Goal: Navigation & Orientation: Find specific page/section

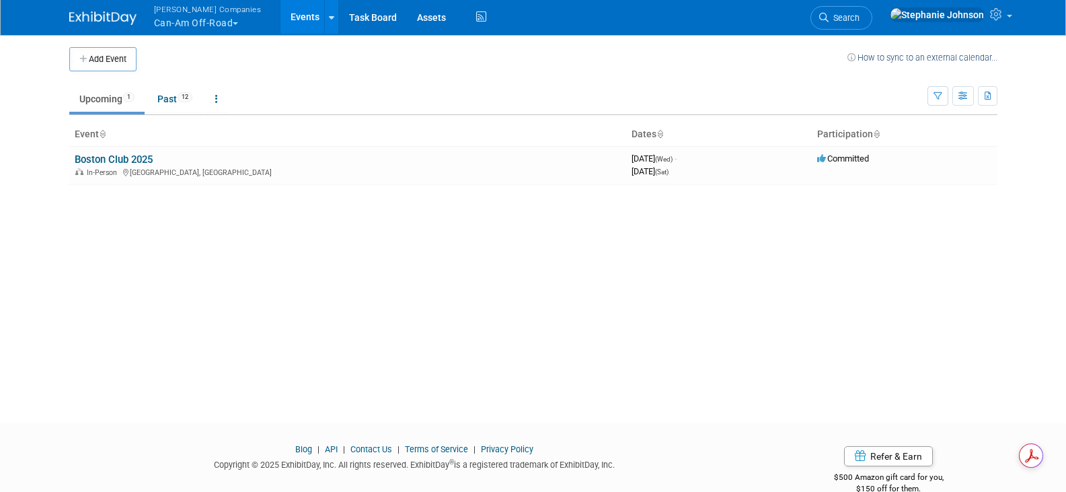
click at [236, 22] on span "button" at bounding box center [235, 23] width 5 height 3
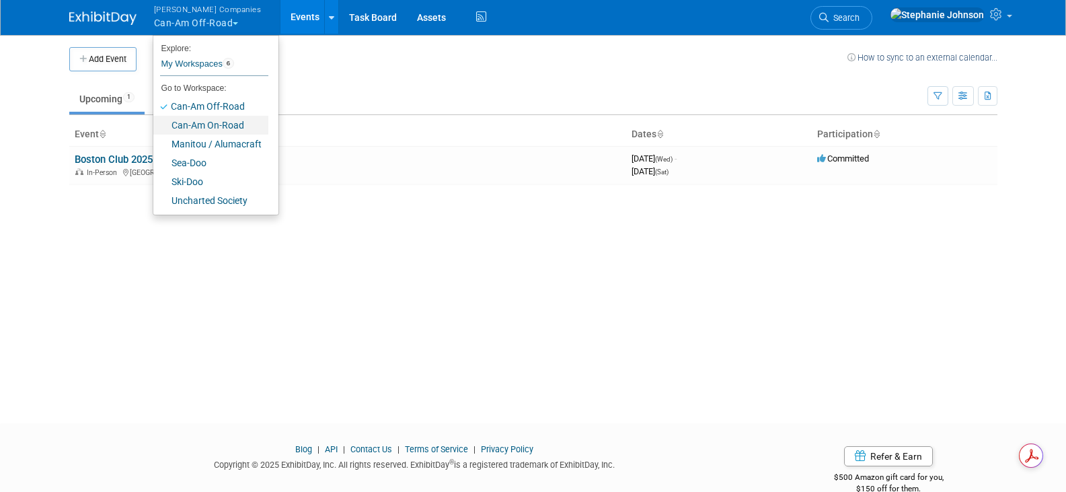
click at [235, 124] on link "Can-Am On-Road" at bounding box center [210, 125] width 115 height 19
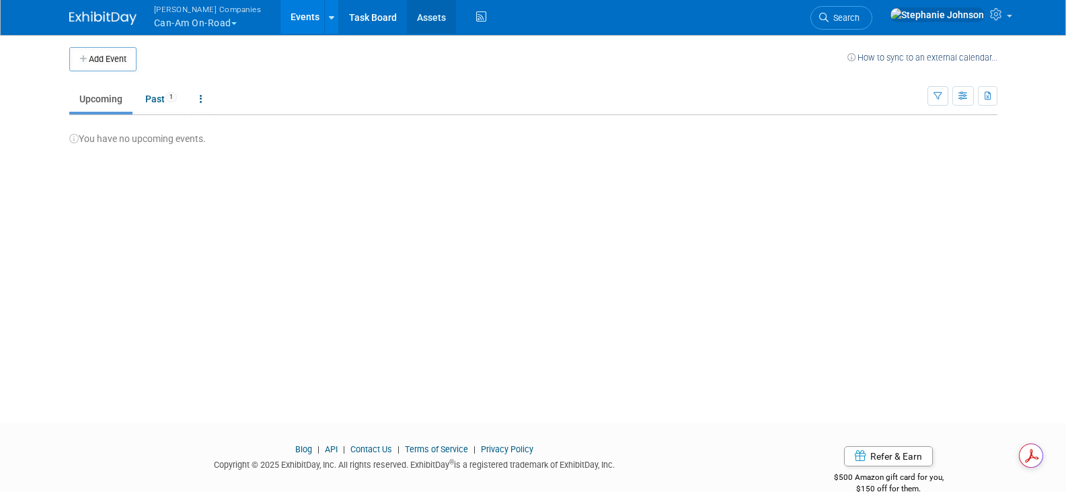
click at [407, 20] on link "Assets" at bounding box center [431, 17] width 49 height 34
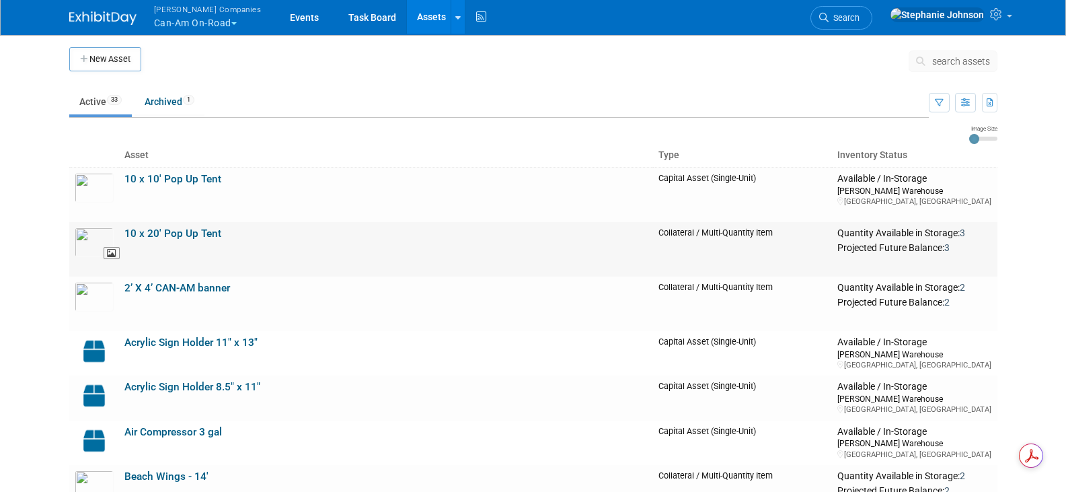
click at [85, 238] on img at bounding box center [94, 242] width 39 height 30
